Goal: Transaction & Acquisition: Obtain resource

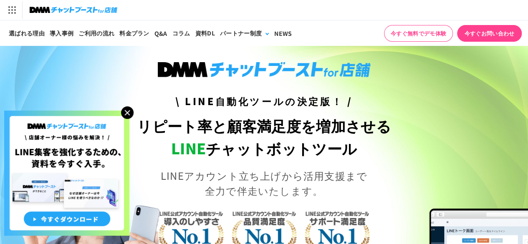
click at [129, 111] on img at bounding box center [127, 112] width 13 height 13
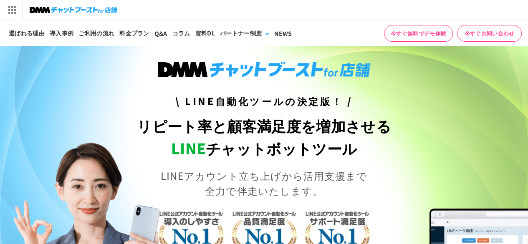
click at [481, 33] on link "今すぐお問い合わせ" at bounding box center [489, 33] width 65 height 17
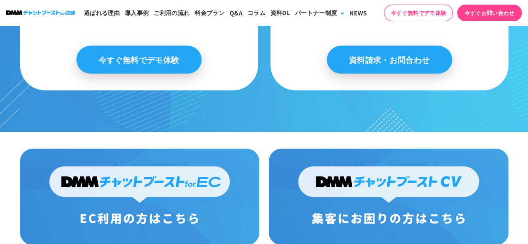
scroll to position [793, 0]
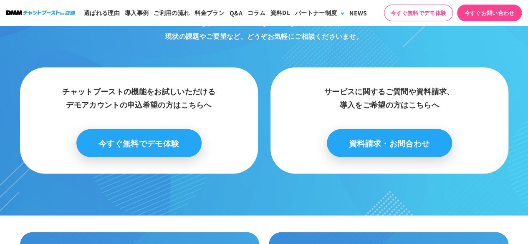
click at [427, 141] on link "資料請求・お問合わせ" at bounding box center [389, 143] width 125 height 28
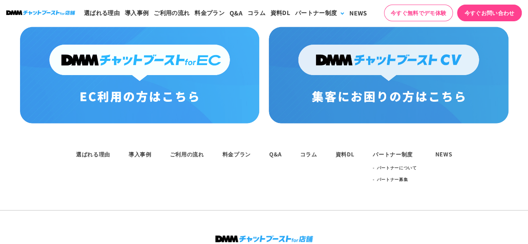
scroll to position [1077, 0]
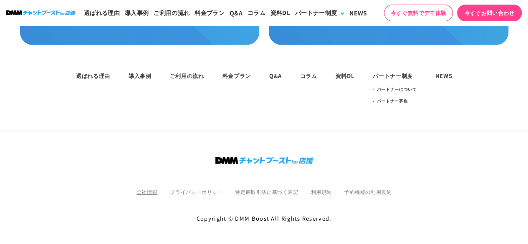
click at [154, 189] on link "会社情報" at bounding box center [146, 191] width 21 height 7
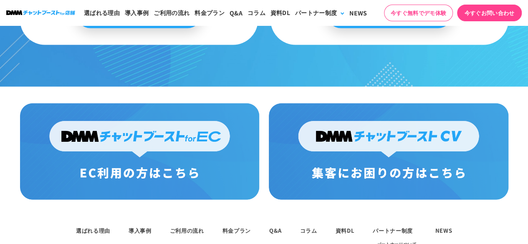
scroll to position [743, 0]
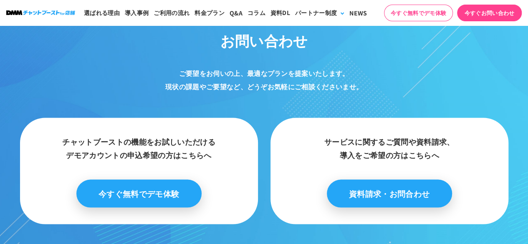
click at [391, 201] on link "資料請求・お問合わせ" at bounding box center [389, 193] width 125 height 28
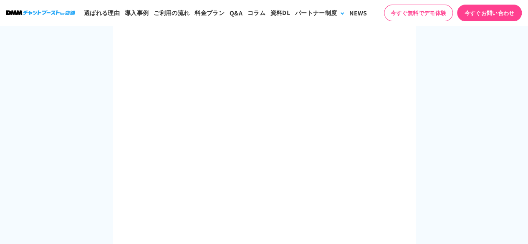
scroll to position [376, 0]
click at [453, 165] on section at bounding box center [264, 68] width 528 height 590
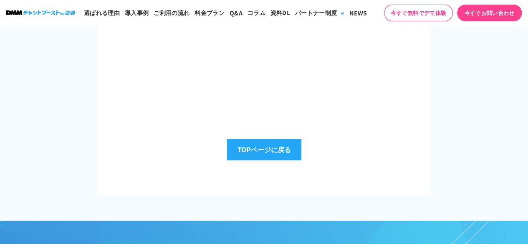
scroll to position [376, 0]
